Goal: Navigation & Orientation: Understand site structure

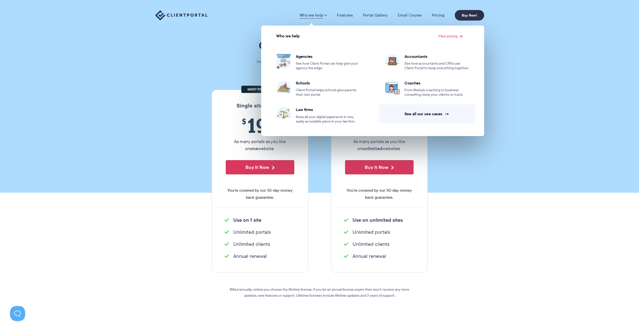
click at [199, 13] on img at bounding box center [181, 15] width 52 height 10
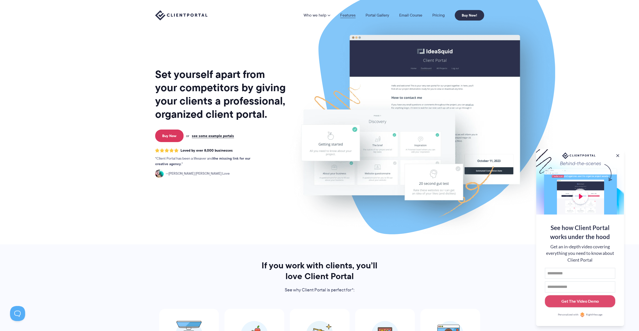
click at [348, 14] on link "Features" at bounding box center [347, 15] width 15 height 4
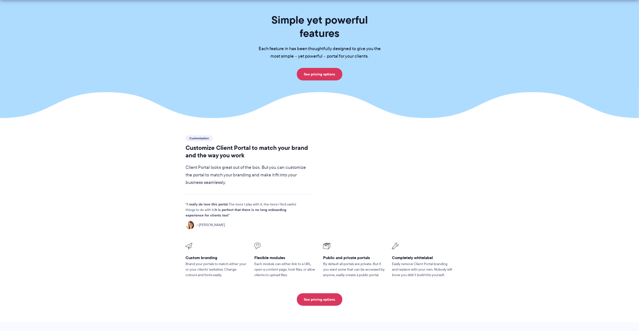
scroll to position [190, 0]
